Goal: Task Accomplishment & Management: Manage account settings

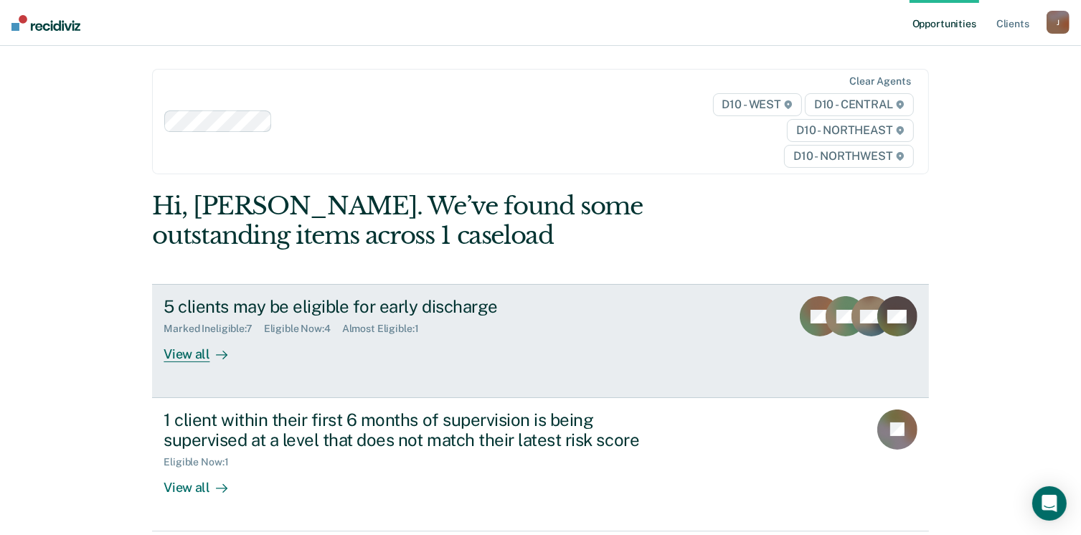
click at [184, 356] on div "View all" at bounding box center [204, 349] width 80 height 28
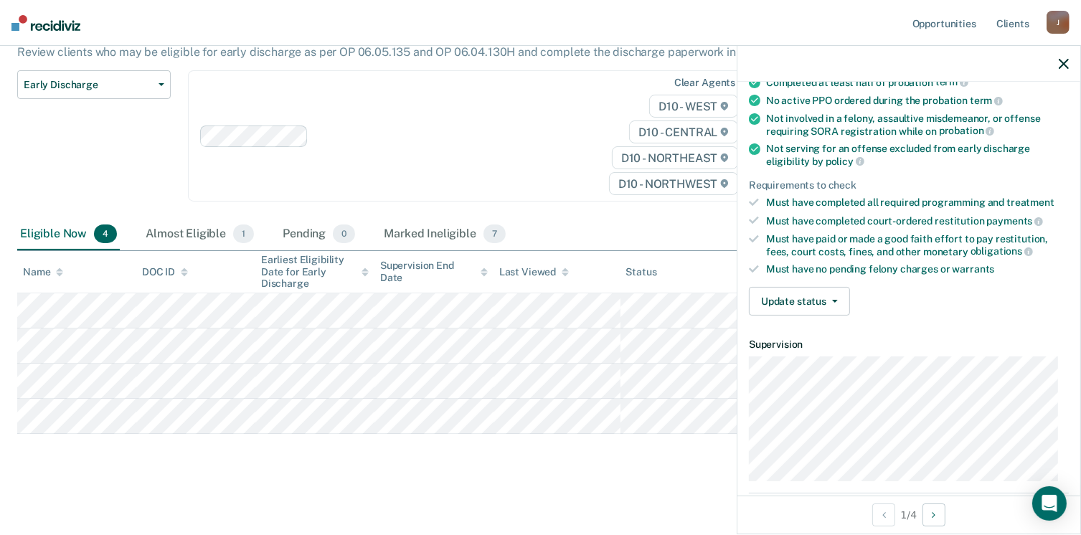
scroll to position [143, 0]
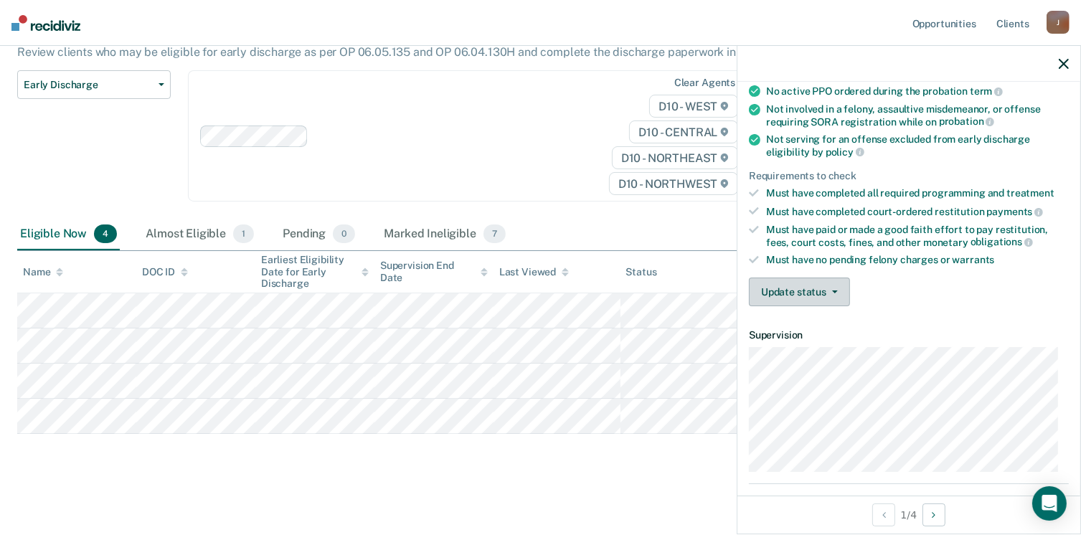
click at [799, 283] on button "Update status" at bounding box center [799, 292] width 101 height 29
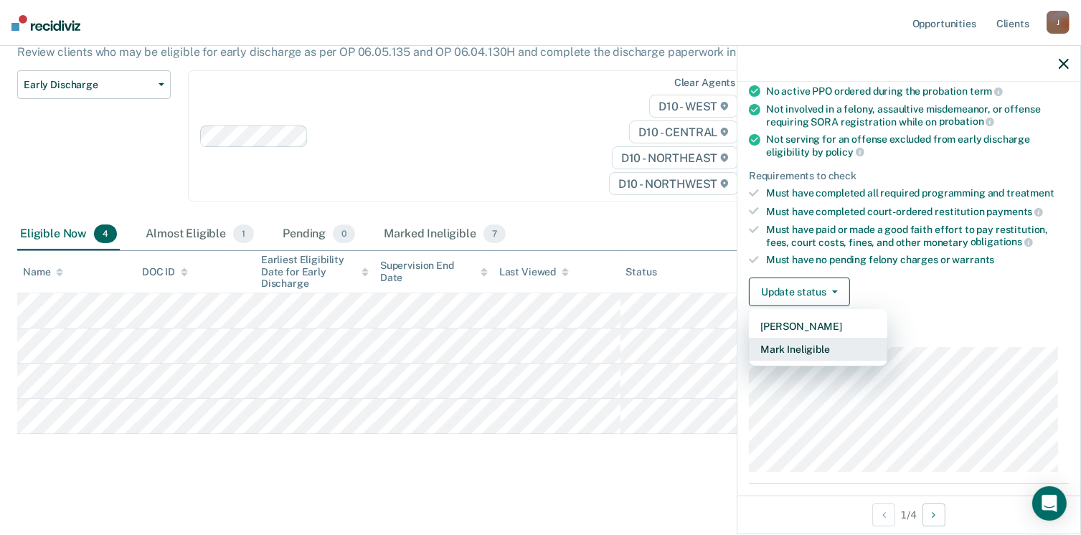
click at [796, 353] on button "Mark Ineligible" at bounding box center [818, 349] width 138 height 23
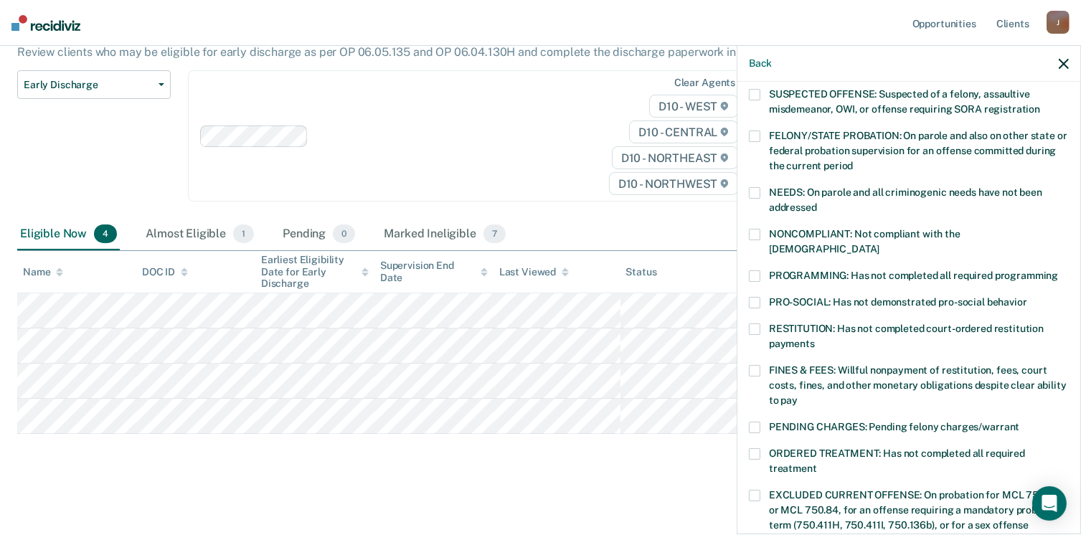
click at [762, 365] on label "FINES & FEES: Willful nonpayment of restitution, fees, court costs, fines, and …" at bounding box center [909, 387] width 320 height 45
click at [798, 395] on input "FINES & FEES: Willful nonpayment of restitution, fees, court costs, fines, and …" at bounding box center [798, 395] width 0 height 0
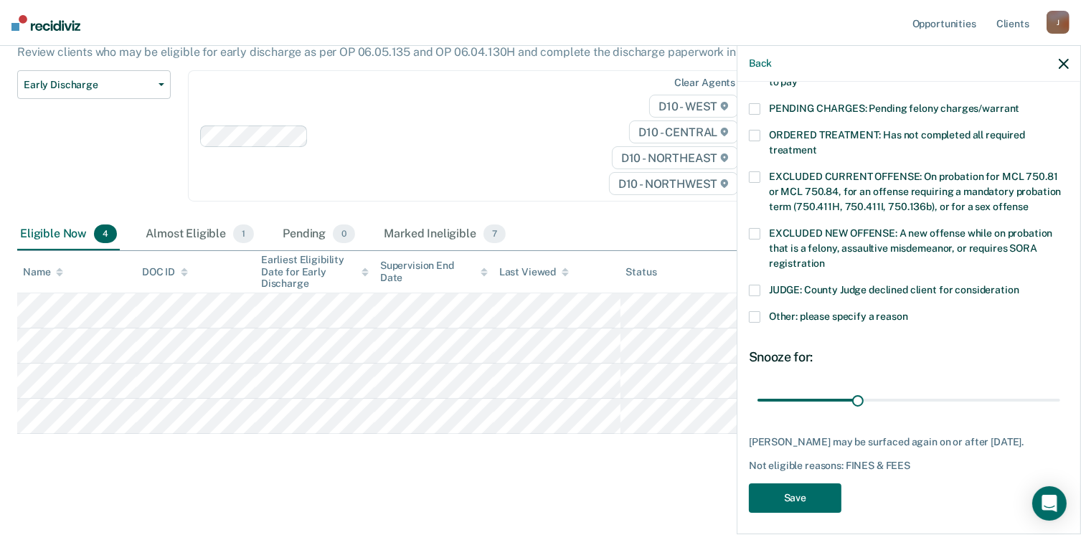
scroll to position [464, 0]
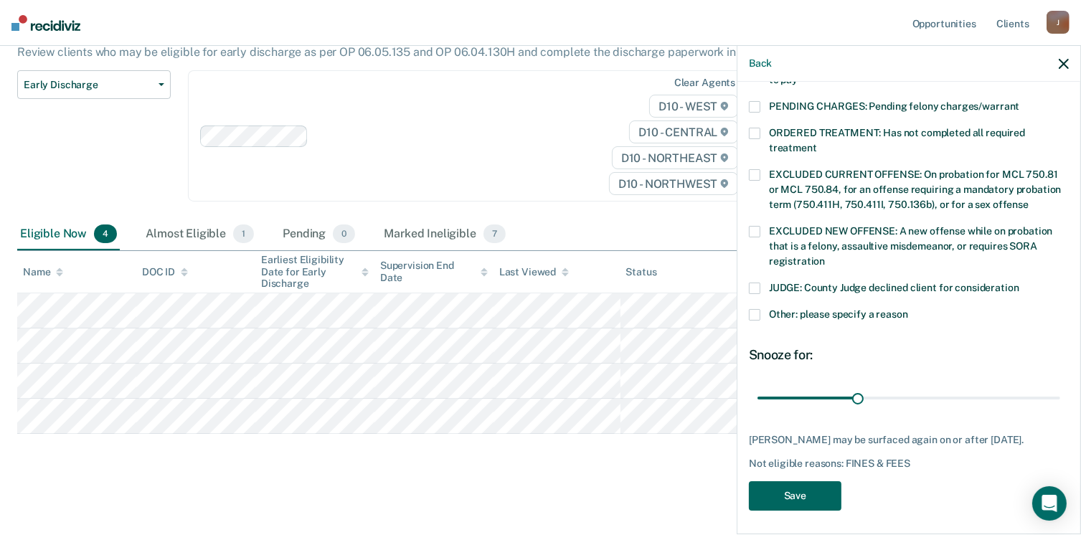
click at [816, 494] on button "Save" at bounding box center [795, 495] width 93 height 29
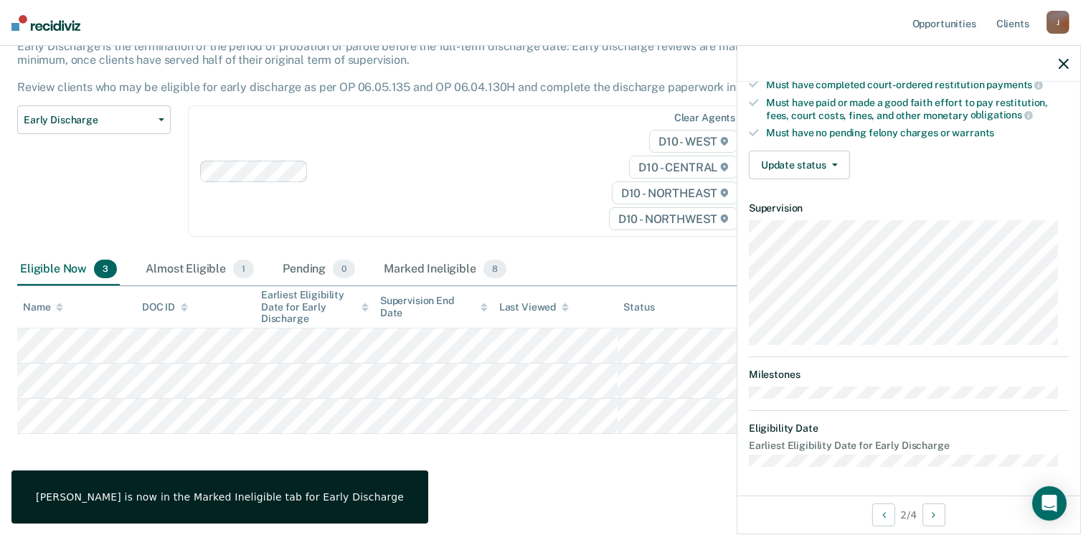
scroll to position [265, 0]
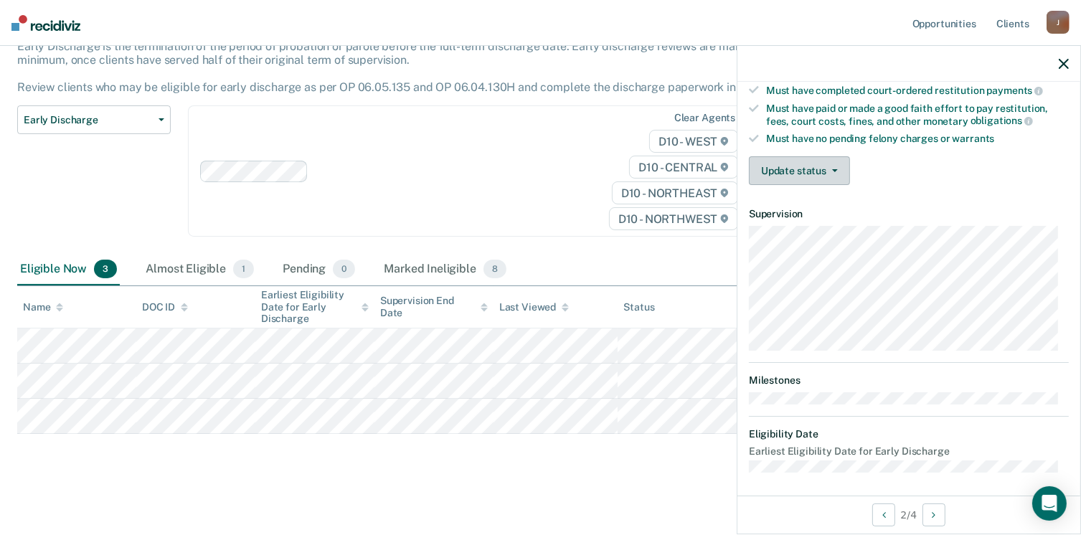
click at [781, 164] on button "Update status" at bounding box center [799, 170] width 101 height 29
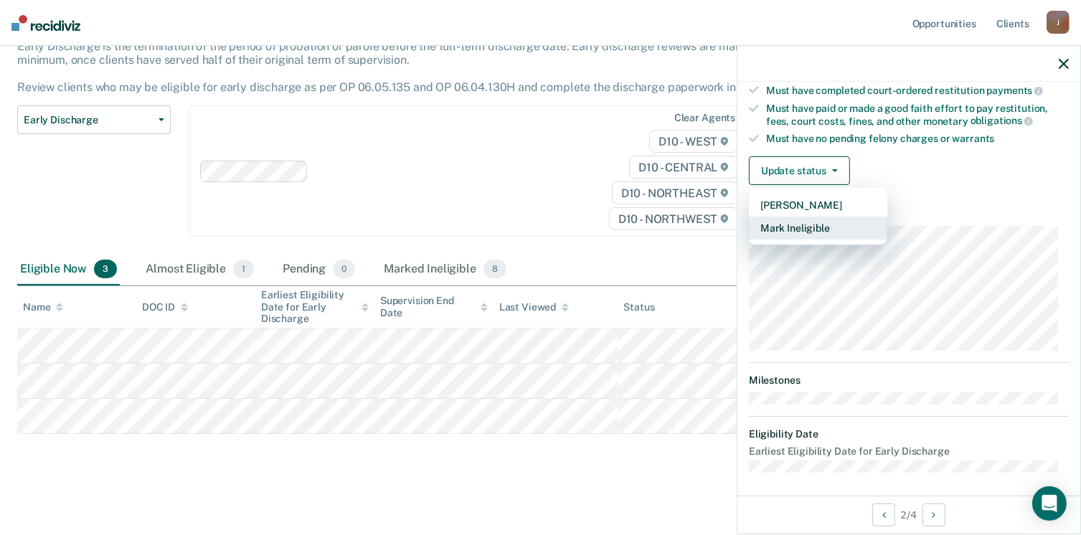
click at [788, 222] on button "Mark Ineligible" at bounding box center [818, 228] width 138 height 23
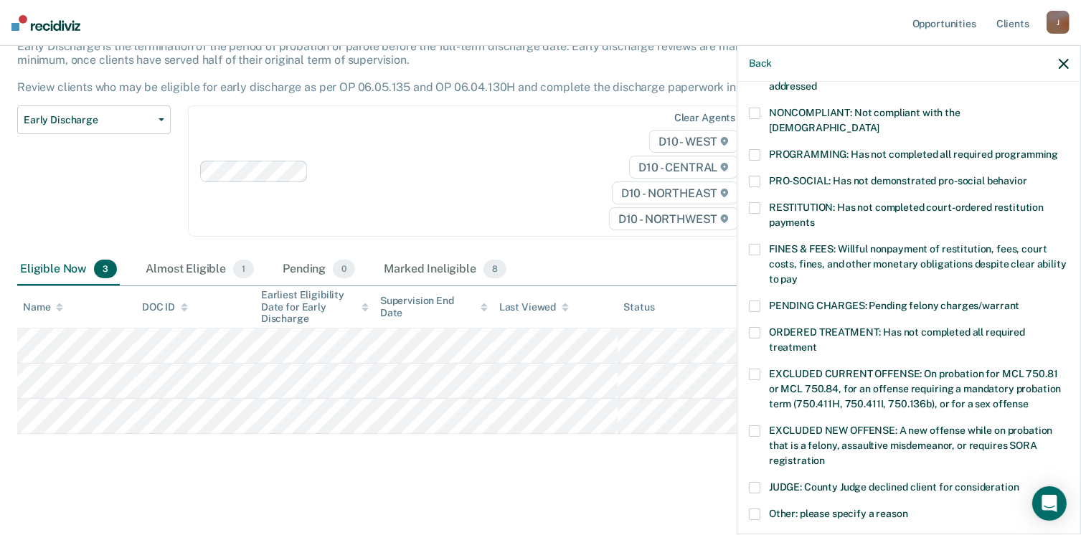
click at [763, 149] on label "PROGRAMMING: Has not completed all required programming" at bounding box center [909, 156] width 320 height 15
click at [1058, 149] on input "PROGRAMMING: Has not completed all required programming" at bounding box center [1058, 149] width 0 height 0
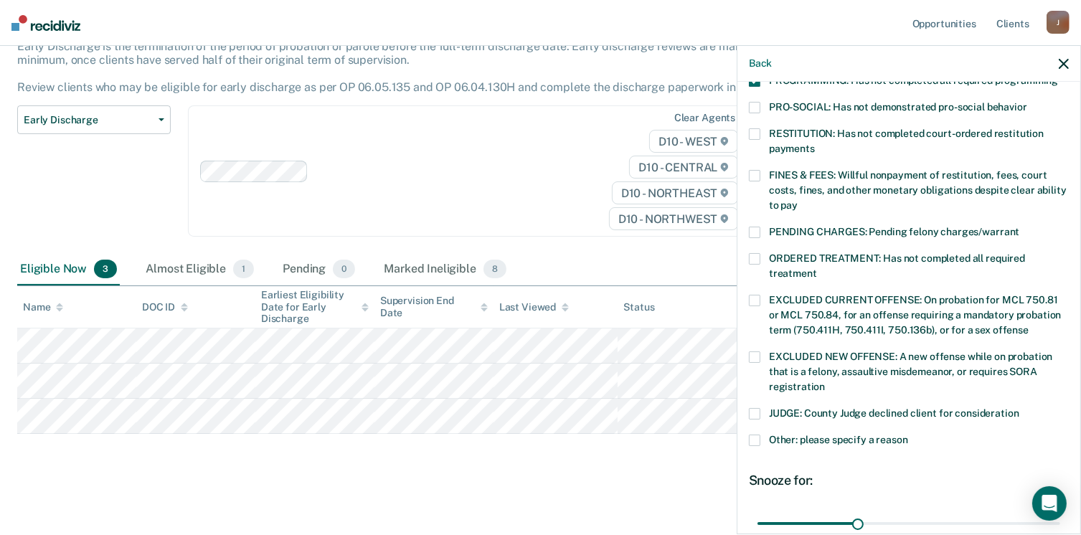
scroll to position [452, 0]
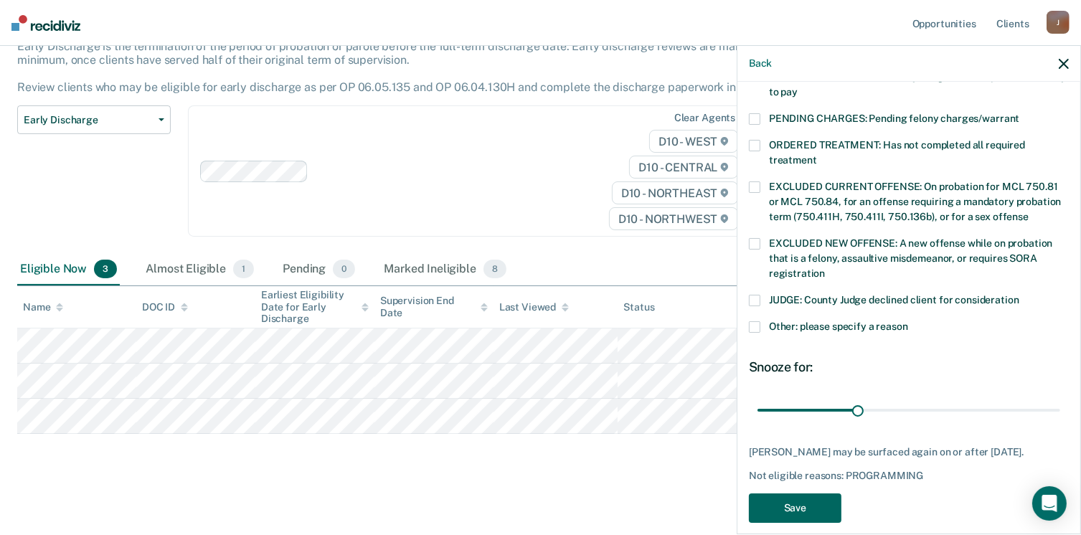
click at [826, 494] on button "Save" at bounding box center [795, 508] width 93 height 29
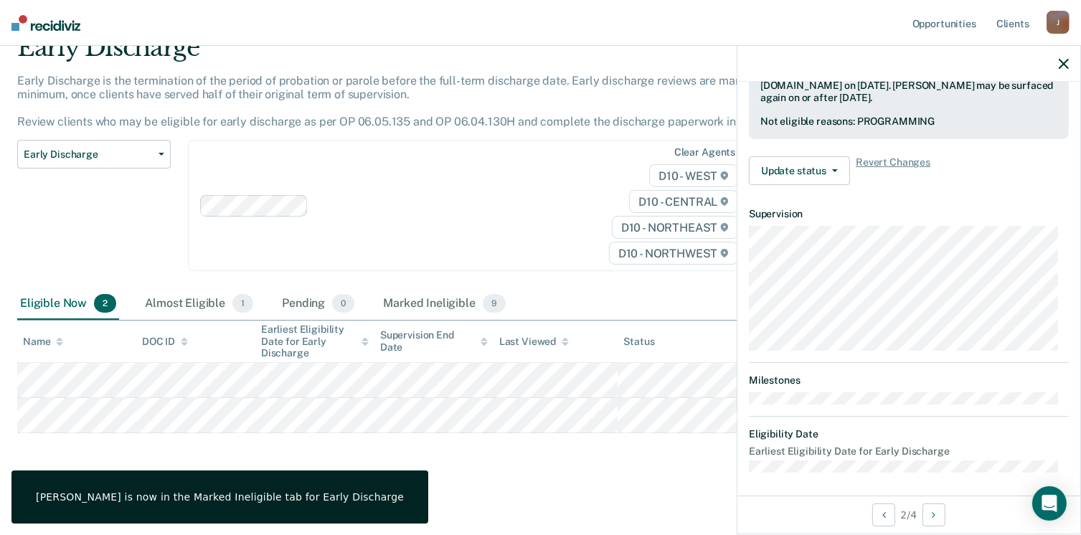
scroll to position [265, 0]
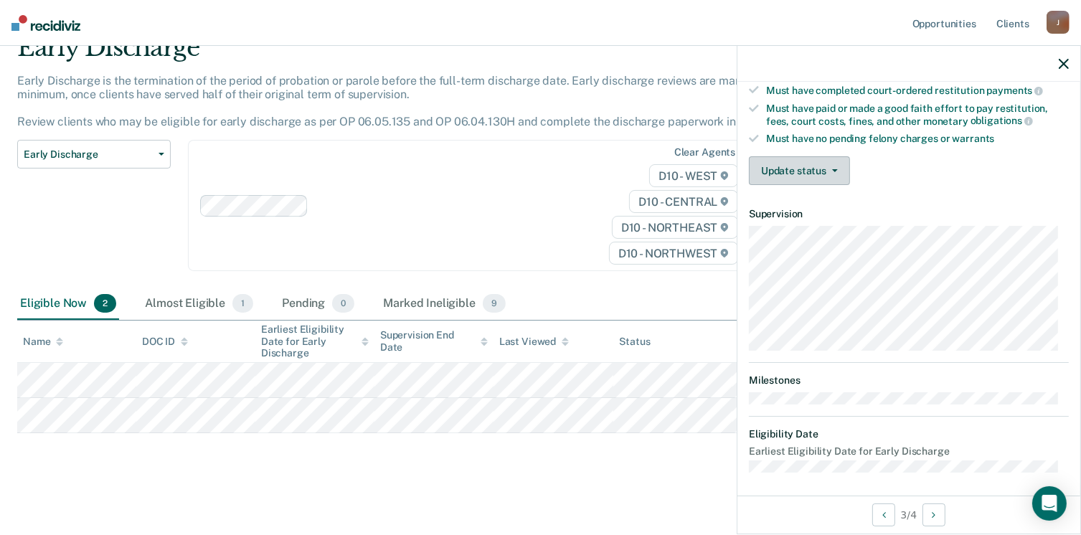
click at [835, 167] on button "Update status" at bounding box center [799, 170] width 101 height 29
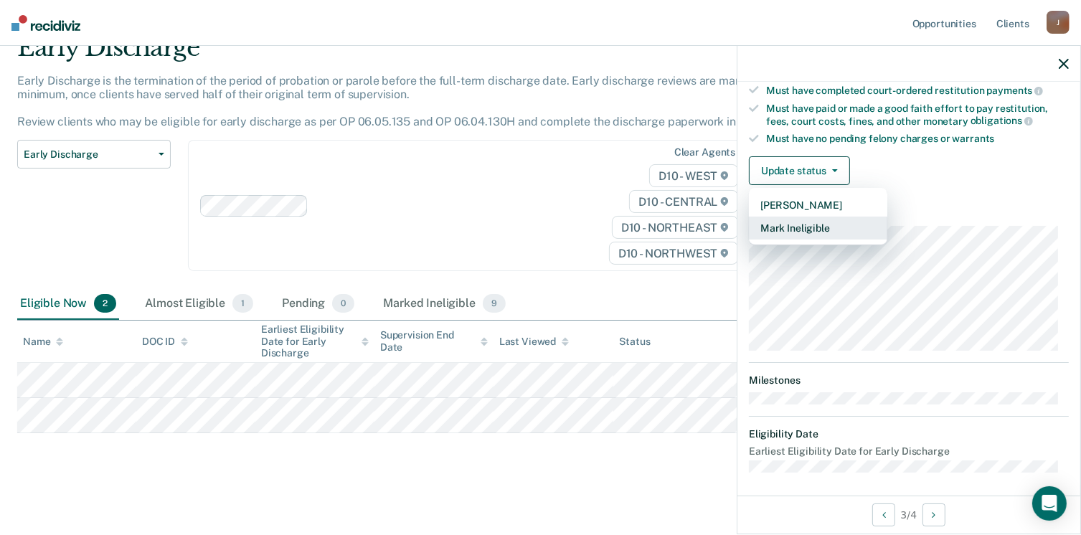
click at [820, 220] on button "Mark Ineligible" at bounding box center [818, 228] width 138 height 23
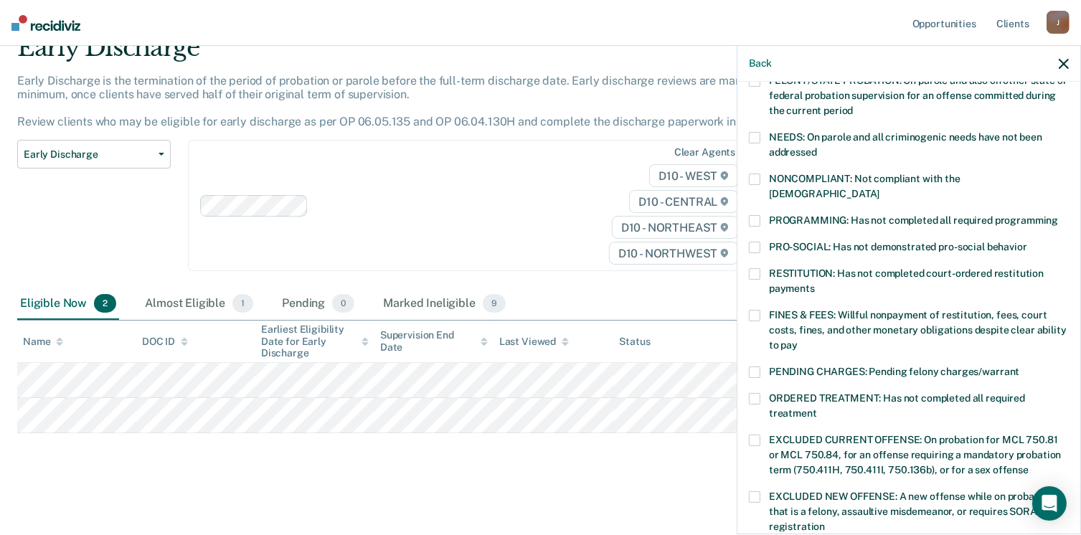
scroll to position [193, 0]
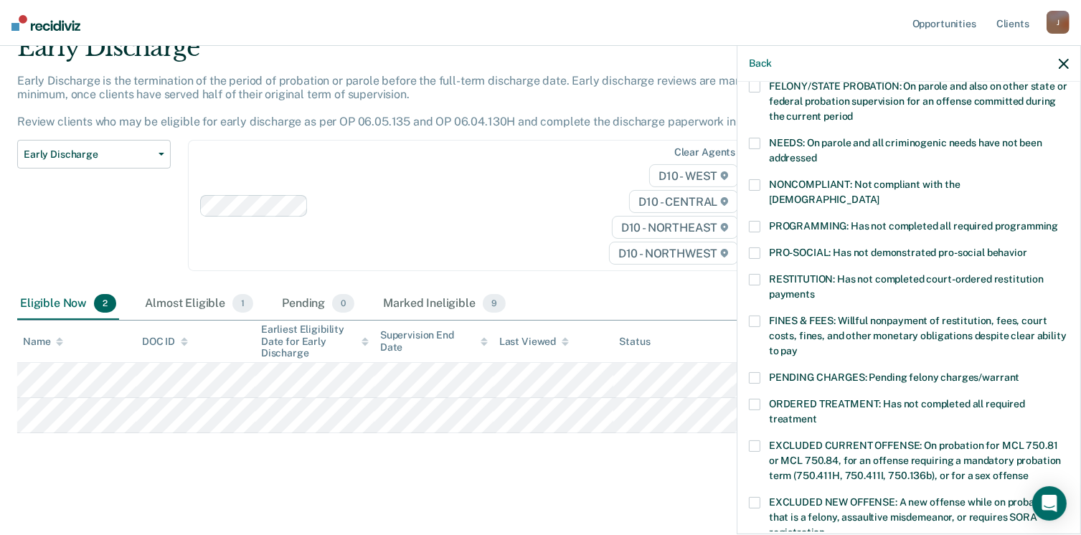
click at [746, 179] on div "RR Which of the following requirements has [PERSON_NAME] not met? [MEDICAL_DATA…" at bounding box center [909, 307] width 343 height 450
click at [756, 184] on span at bounding box center [754, 184] width 11 height 11
click at [880, 194] on input "NONCOMPLIANT: Not compliant with the [DEMOGRAPHIC_DATA]" at bounding box center [880, 194] width 0 height 0
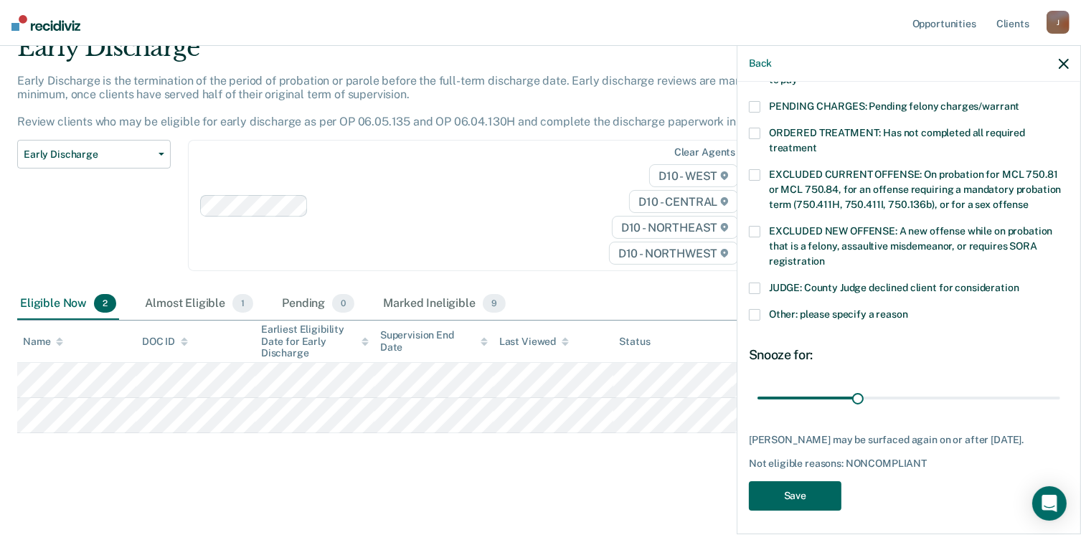
click at [820, 486] on button "Save" at bounding box center [795, 495] width 93 height 29
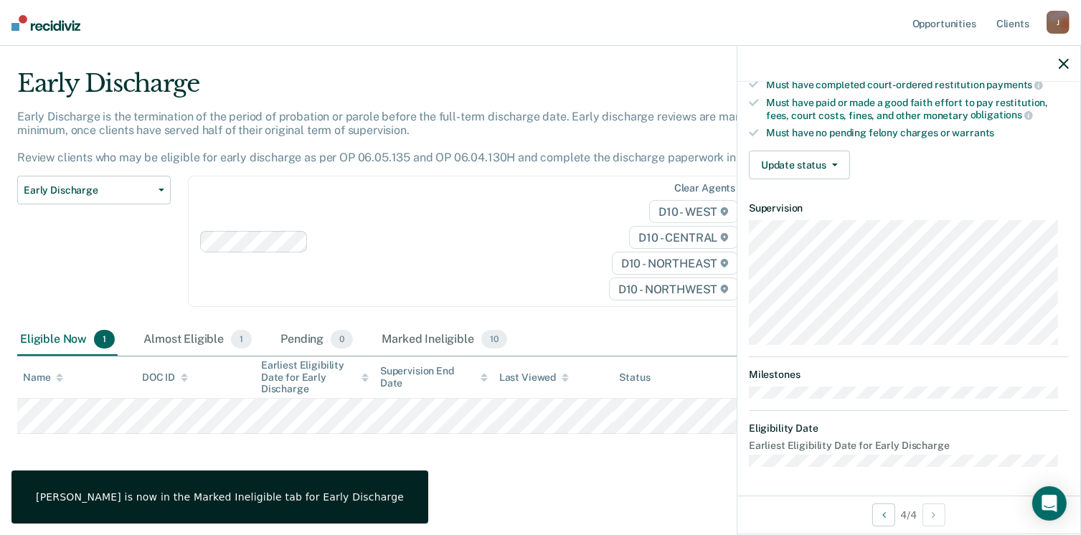
scroll to position [265, 0]
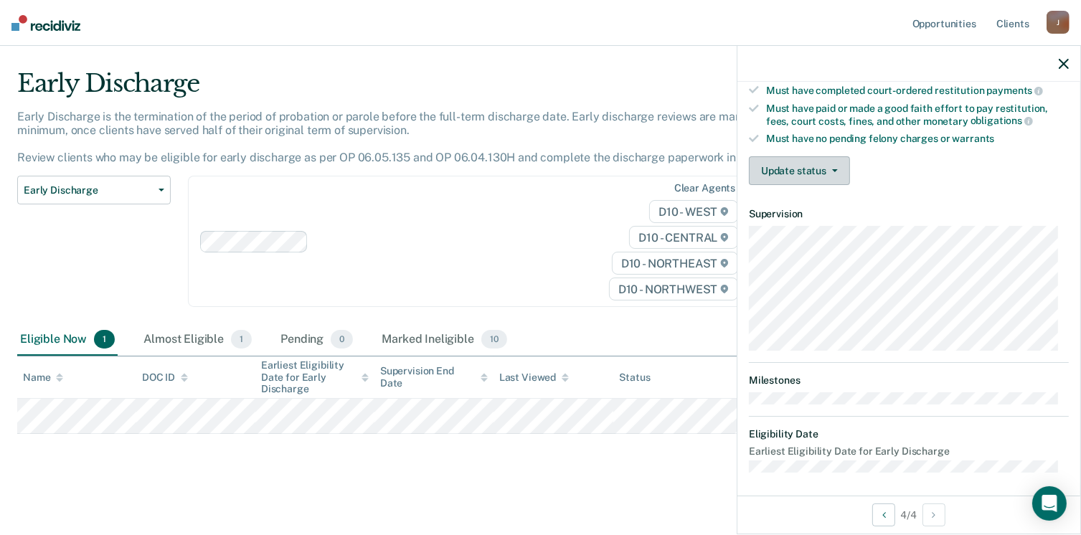
click at [795, 165] on button "Update status" at bounding box center [799, 170] width 101 height 29
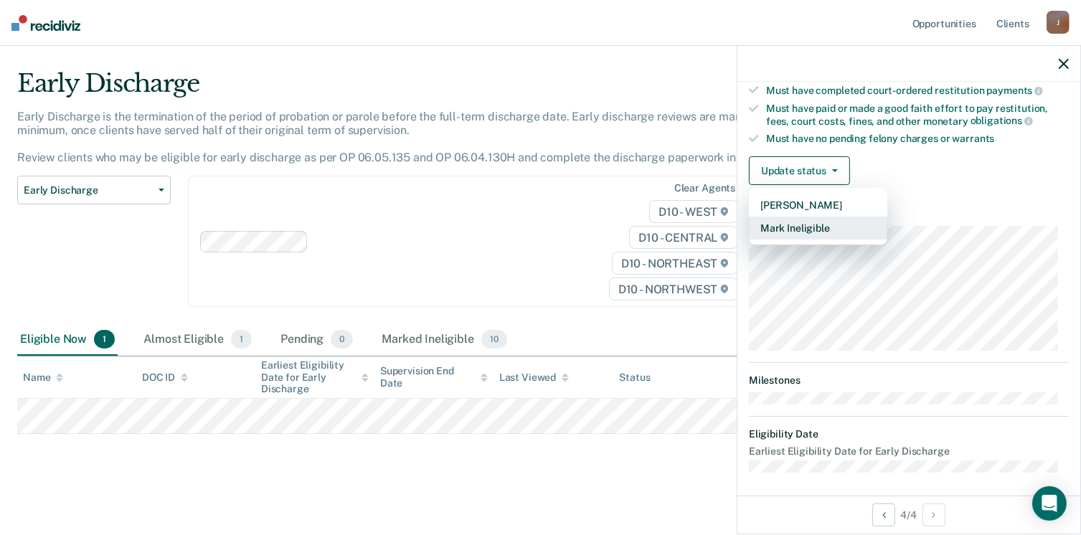
click at [781, 222] on button "Mark Ineligible" at bounding box center [818, 228] width 138 height 23
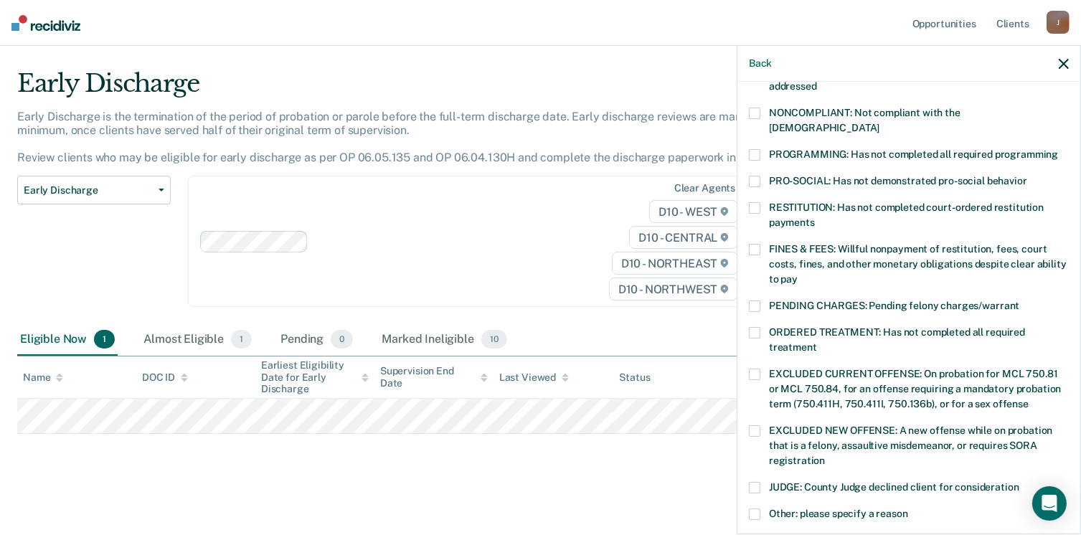
click at [755, 176] on span at bounding box center [754, 181] width 11 height 11
click at [1027, 176] on input "PRO-SOCIAL: Has not demonstrated pro-social behavior" at bounding box center [1027, 176] width 0 height 0
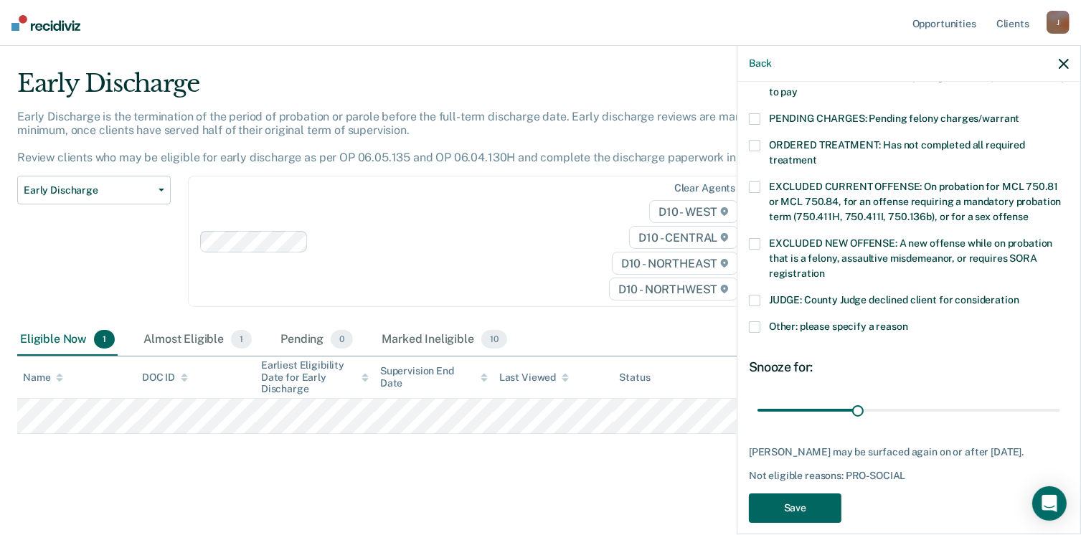
click at [816, 494] on button "Save" at bounding box center [795, 508] width 93 height 29
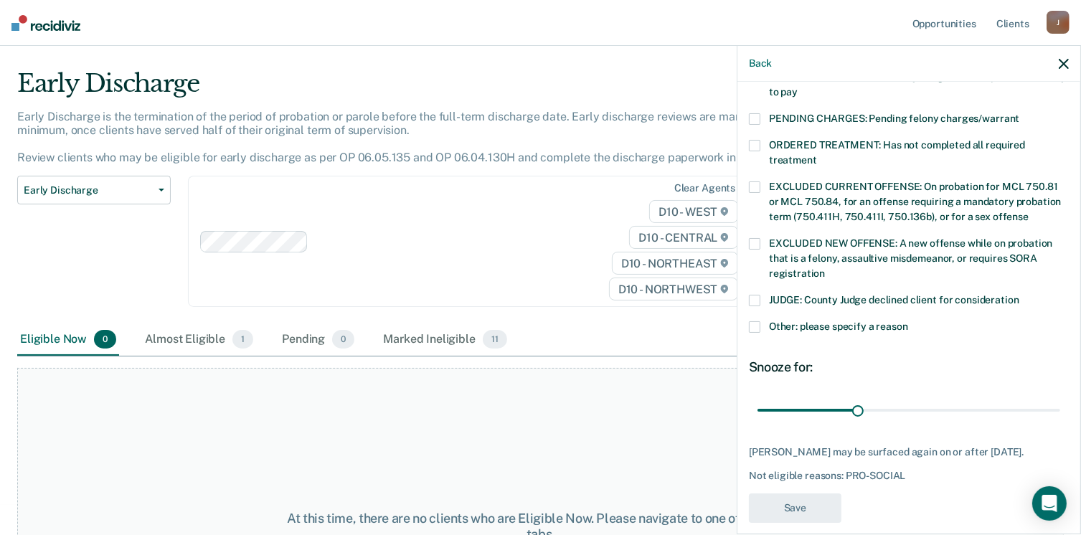
scroll to position [371, 0]
